Goal: Task Accomplishment & Management: Manage account settings

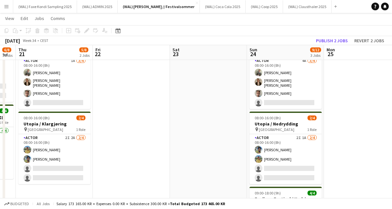
scroll to position [49, 0]
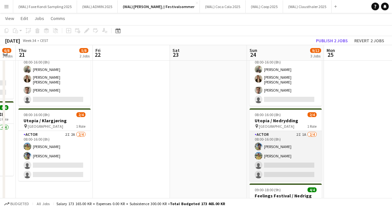
click at [291, 169] on app-card-role "Actor 2I 1A 2/4 08:00-16:00 (8h) Ramzan Bashir Jan Viggo Aakre single-neutral-a…" at bounding box center [285, 156] width 72 height 50
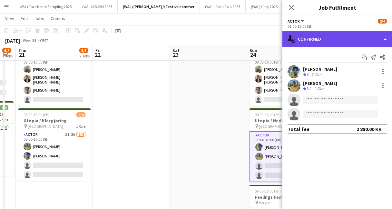
click at [361, 38] on div "single-neutral-actions-check-2 Confirmed" at bounding box center [337, 38] width 110 height 15
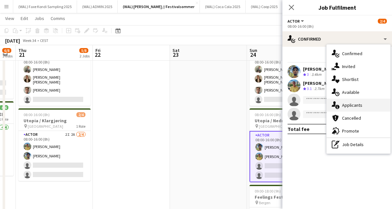
click at [352, 100] on div "single-neutral-actions-information Applicants" at bounding box center [358, 105] width 64 height 13
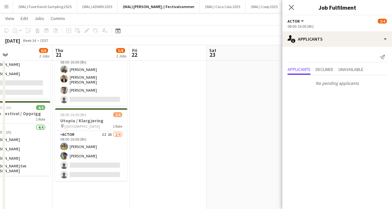
scroll to position [0, 178]
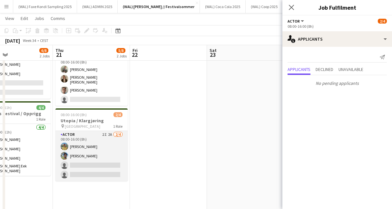
click at [103, 153] on app-card-role "Actor 2I 2A 2/4 08:00-16:00 (8h) Jan Viggo Aakre Ramzan Bashir single-neutral-a…" at bounding box center [91, 156] width 72 height 50
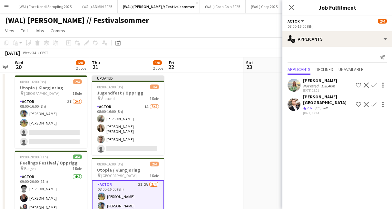
scroll to position [0, 141]
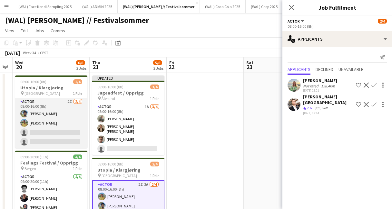
click at [48, 120] on app-card-role "Actor 2I 2/4 08:00-16:00 (8h) Ramzan Bashir Jan Viggo Aakre single-neutral-acti…" at bounding box center [51, 123] width 72 height 50
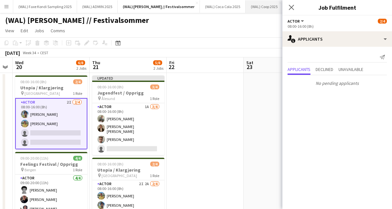
click at [245, 6] on button "(WAL) Coop 2025 Close" at bounding box center [263, 6] width 37 height 13
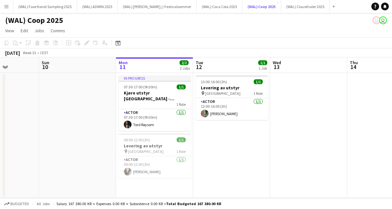
scroll to position [0, 191]
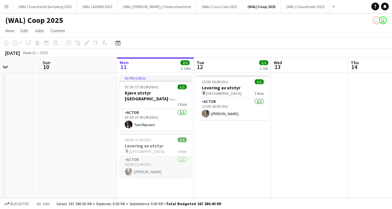
click at [151, 161] on app-card-role "Actor 1/1 09:00-12:00 (3h) Selma Kesen" at bounding box center [156, 167] width 72 height 22
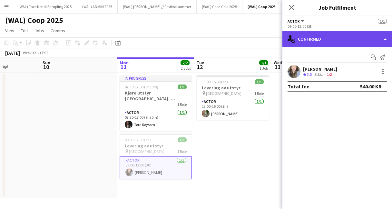
click at [329, 41] on div "single-neutral-actions-check-2 Confirmed" at bounding box center [337, 38] width 110 height 15
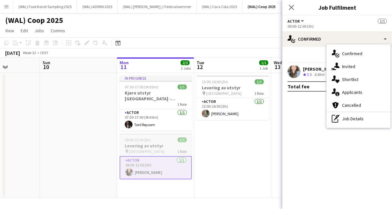
click at [157, 137] on div "09:00-12:00 (3h) 1/1" at bounding box center [156, 139] width 72 height 5
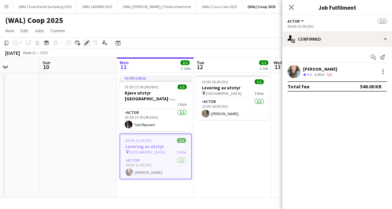
click at [86, 42] on icon at bounding box center [87, 43] width 4 height 4
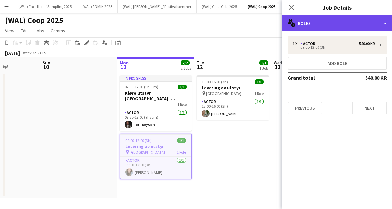
click at [302, 30] on div "multiple-users-add Roles" at bounding box center [337, 22] width 110 height 15
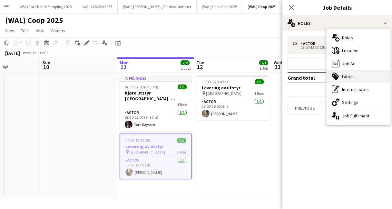
click at [344, 79] on div "tags-double Labels" at bounding box center [358, 76] width 64 height 13
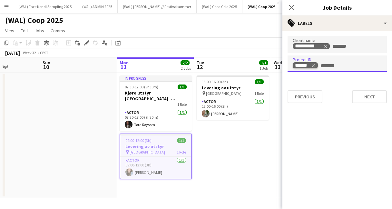
click at [312, 65] on icon "Remove tag" at bounding box center [313, 65] width 5 height 5
click at [326, 45] on icon "Remove tag" at bounding box center [325, 46] width 3 height 3
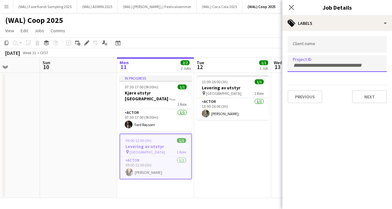
click at [305, 61] on div at bounding box center [336, 63] width 99 height 16
type input "******"
click at [310, 45] on input "Type to search client labels..." at bounding box center [337, 45] width 89 height 6
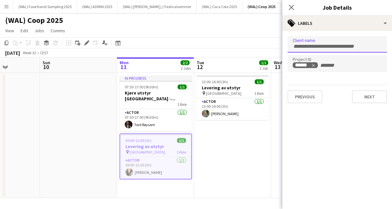
type input "*"
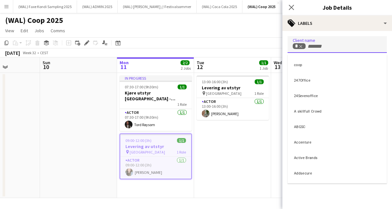
click at [303, 46] on div at bounding box center [337, 104] width 110 height 209
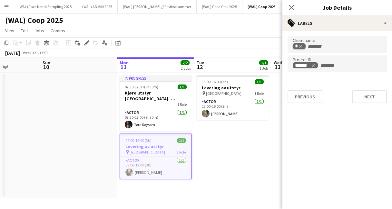
click at [303, 46] on tag-ripple at bounding box center [299, 46] width 13 height 6
click at [303, 46] on icon "Remove tag" at bounding box center [300, 46] width 5 height 5
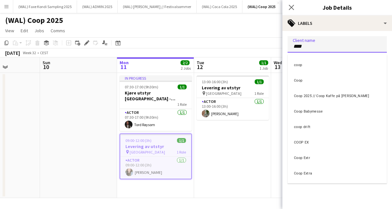
type input "****"
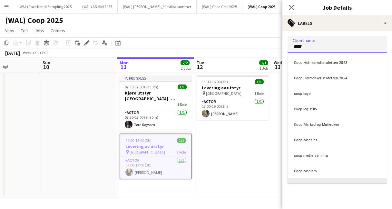
scroll to position [0, 0]
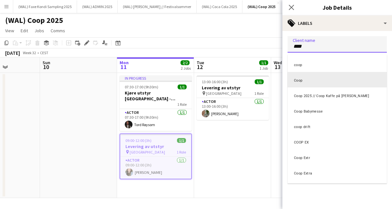
click at [313, 76] on div at bounding box center [336, 75] width 99 height 4
click at [305, 82] on div "Coop" at bounding box center [336, 79] width 99 height 15
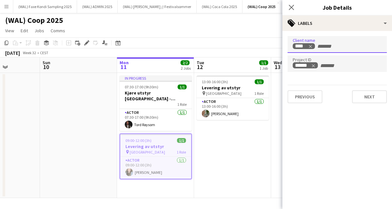
click at [286, 5] on div "Close pop-in" at bounding box center [291, 7] width 18 height 15
click at [291, 6] on icon "Close pop-in" at bounding box center [291, 7] width 6 height 6
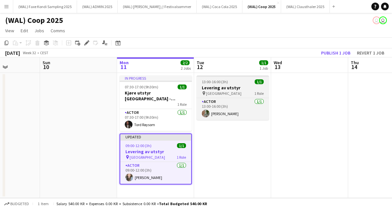
click at [234, 82] on div "13:00-16:00 (3h) 1/1" at bounding box center [233, 81] width 72 height 5
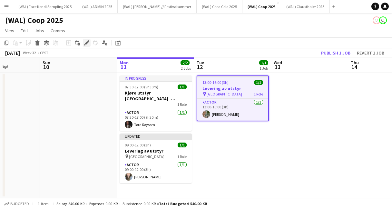
click at [84, 43] on icon "Edit" at bounding box center [86, 42] width 5 height 5
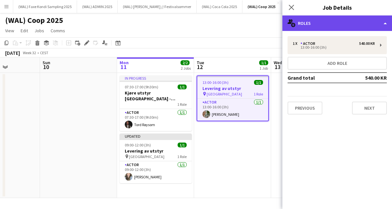
click at [320, 23] on div "multiple-users-add Roles" at bounding box center [337, 22] width 110 height 15
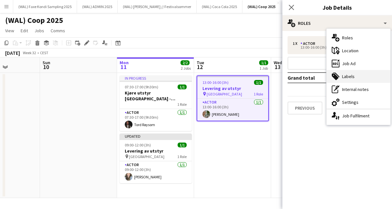
click at [339, 80] on div "tags-double Labels" at bounding box center [358, 76] width 64 height 13
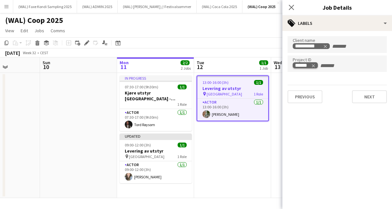
click at [313, 66] on icon "Remove tag" at bounding box center [313, 65] width 3 height 3
type input "******"
click at [327, 47] on icon "Remove tag" at bounding box center [325, 46] width 5 height 5
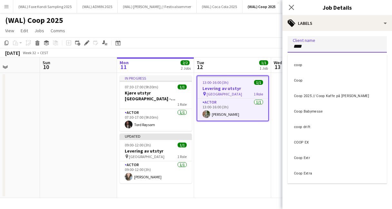
type input "****"
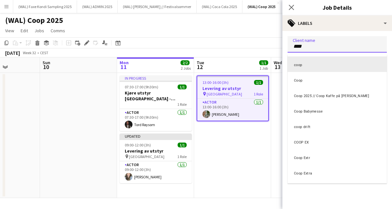
click at [332, 60] on div "coop" at bounding box center [336, 63] width 99 height 15
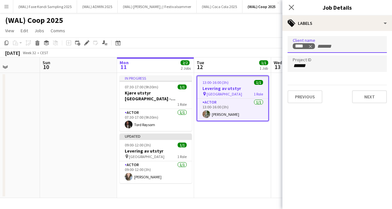
click at [291, 1] on div "Close pop-in" at bounding box center [291, 7] width 18 height 15
click at [291, 5] on icon "Close pop-in" at bounding box center [291, 7] width 6 height 6
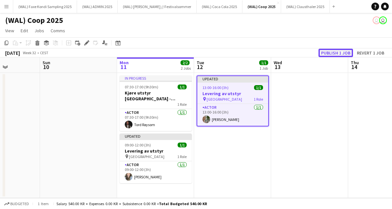
click at [338, 51] on button "Publish 1 job" at bounding box center [335, 53] width 34 height 8
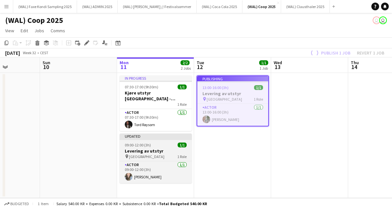
click at [171, 148] on h3 "Levering av utstyr" at bounding box center [156, 151] width 72 height 6
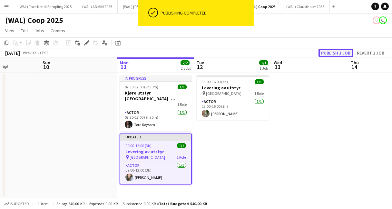
click at [338, 49] on button "Publish 1 job" at bounding box center [335, 53] width 34 height 8
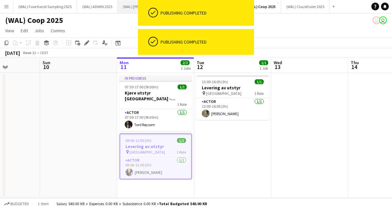
click at [134, 8] on button "(WAL) Hansa Borg // Festivalsommer Close" at bounding box center [157, 6] width 79 height 13
